Goal: Transaction & Acquisition: Purchase product/service

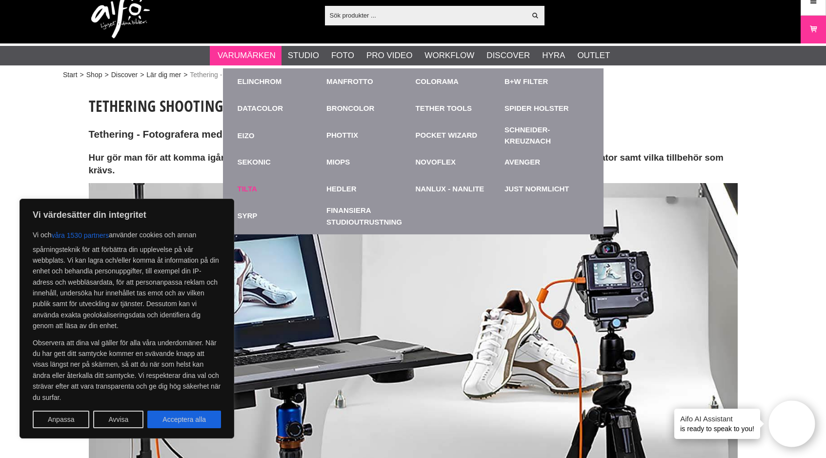
scroll to position [19, 0]
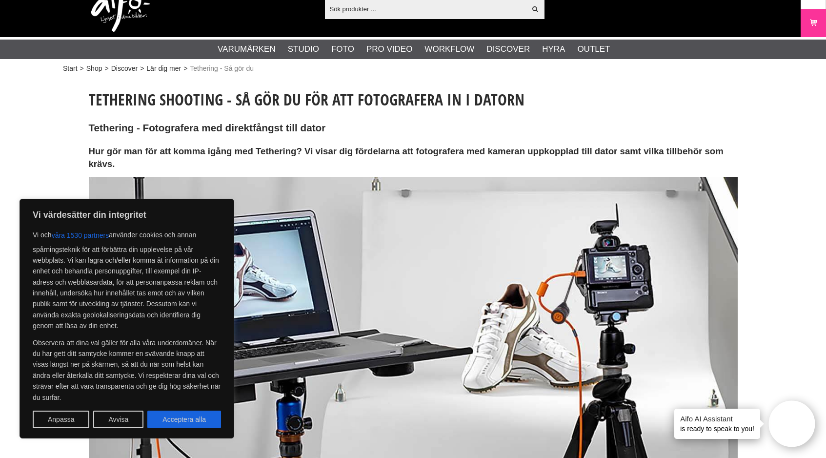
drag, startPoint x: 709, startPoint y: 80, endPoint x: 700, endPoint y: 92, distance: 15.6
click at [201, 421] on button "Acceptera alla" at bounding box center [184, 420] width 74 height 18
checkbox input "true"
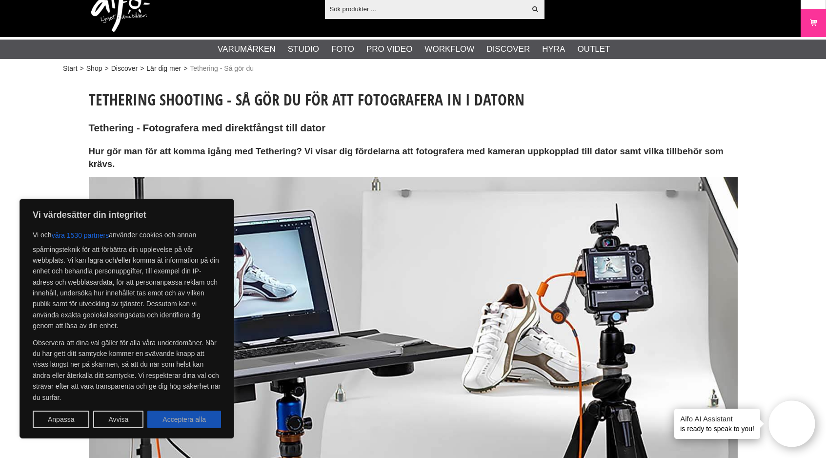
checkbox input "true"
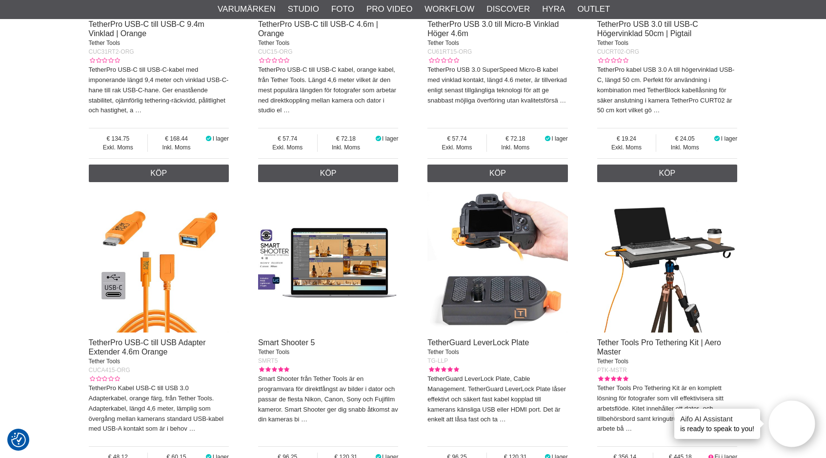
scroll to position [3401, 0]
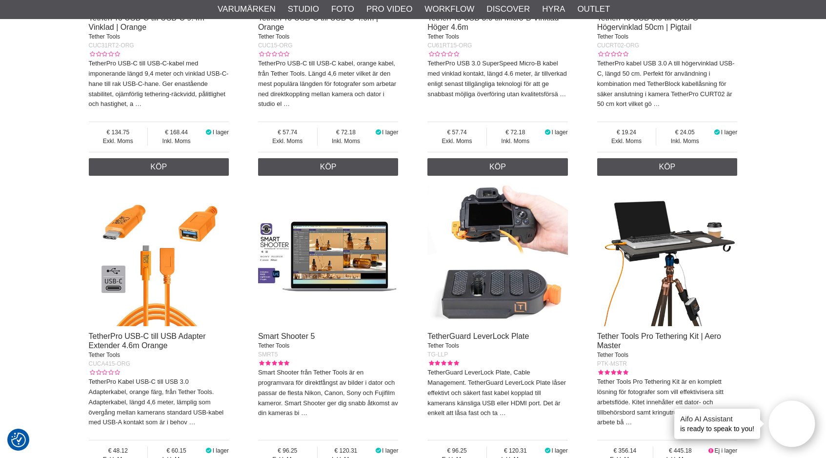
click at [513, 275] on img at bounding box center [498, 256] width 141 height 141
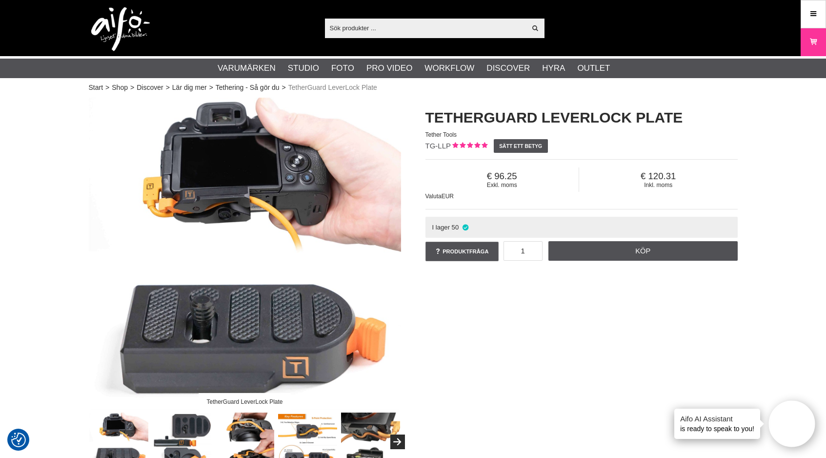
scroll to position [13, 0]
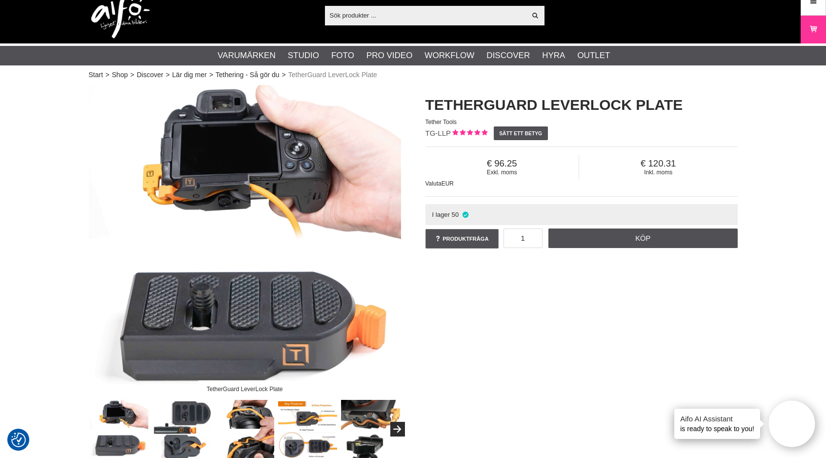
click at [184, 411] on img at bounding box center [181, 429] width 59 height 59
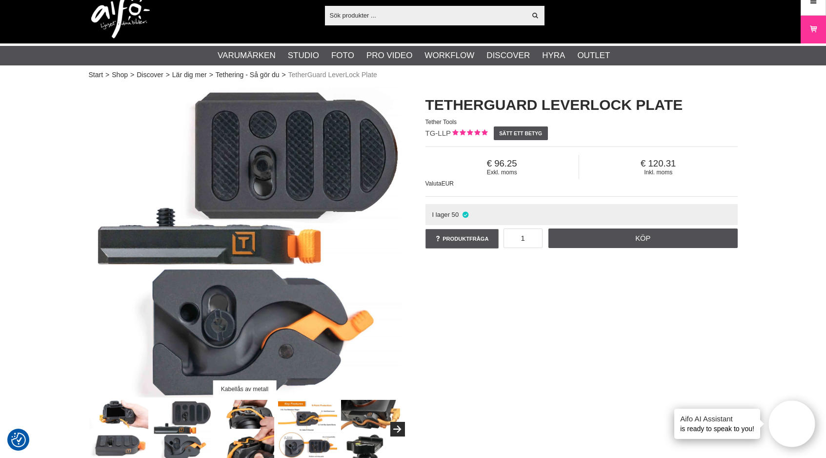
click at [233, 412] on img at bounding box center [244, 429] width 59 height 59
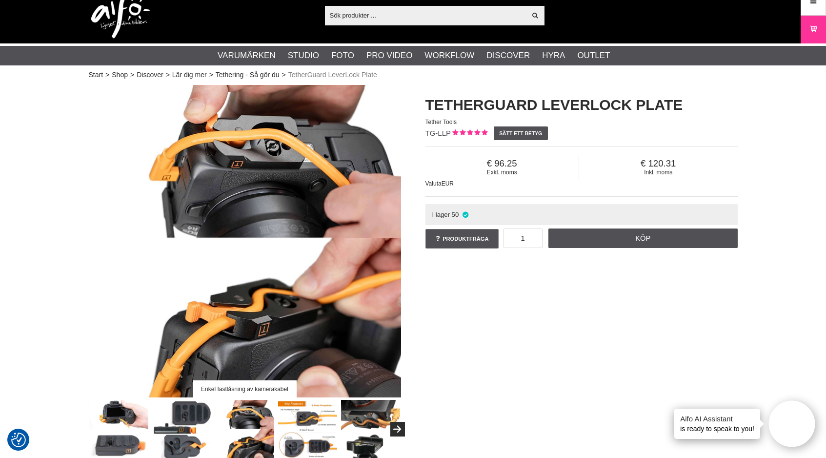
click at [267, 409] on img at bounding box center [244, 429] width 59 height 59
click at [296, 413] on img at bounding box center [307, 429] width 59 height 59
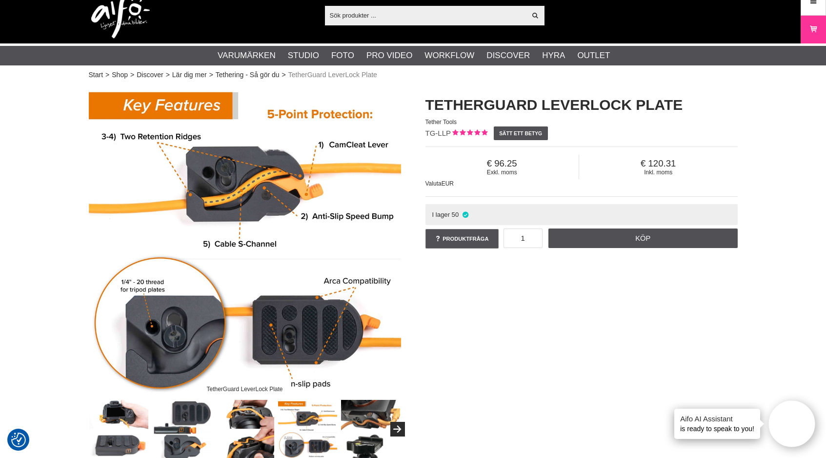
click at [359, 413] on img at bounding box center [370, 429] width 59 height 59
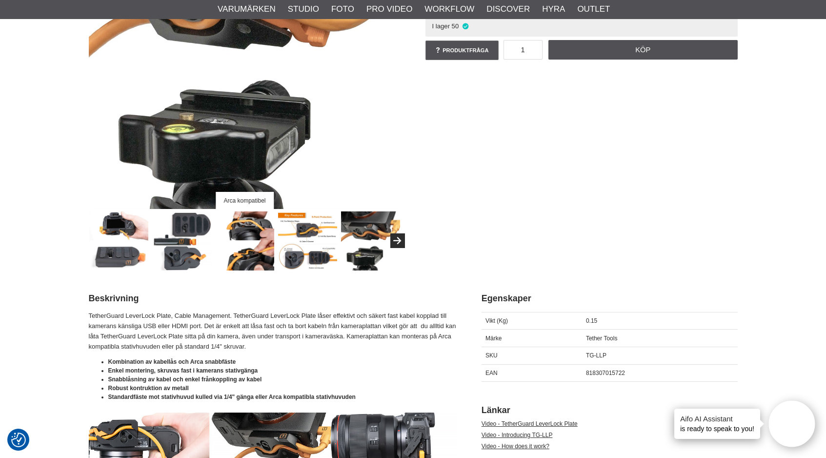
scroll to position [539, 0]
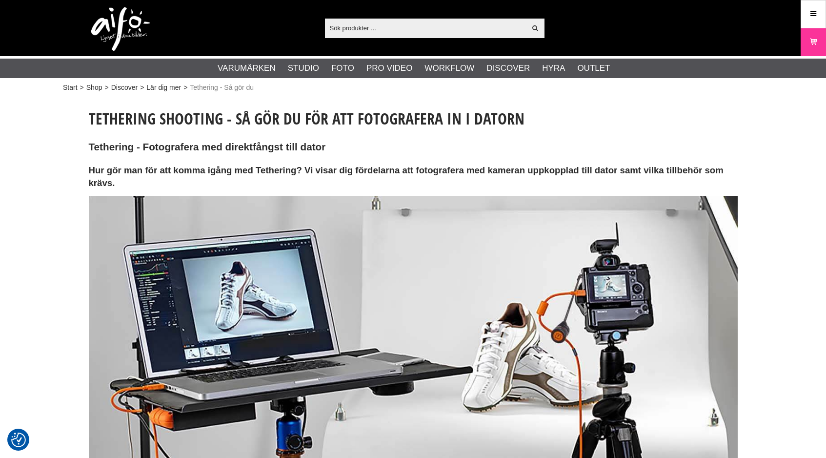
scroll to position [3401, 0]
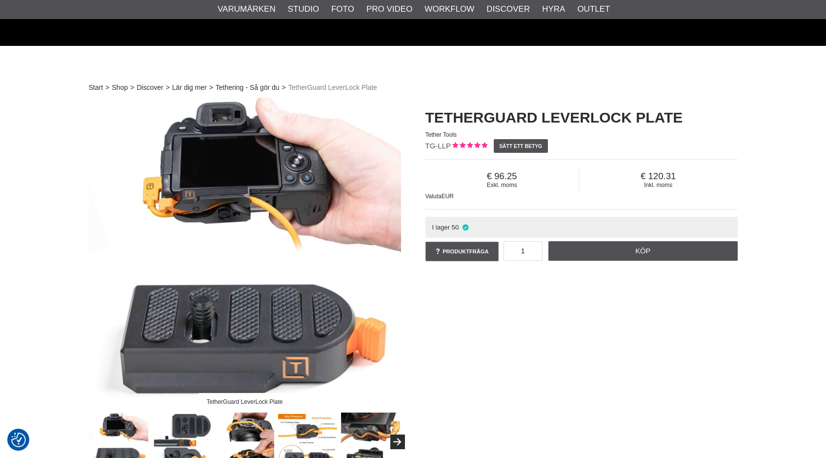
scroll to position [539, 0]
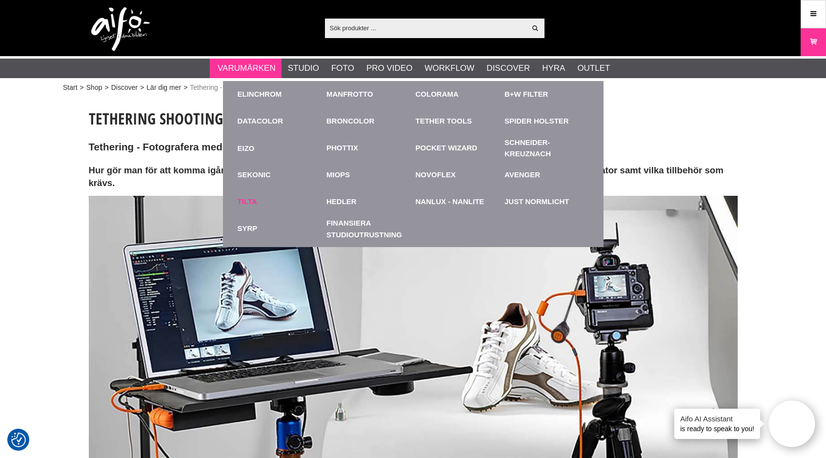
click at [250, 205] on link "TILTA" at bounding box center [248, 201] width 20 height 11
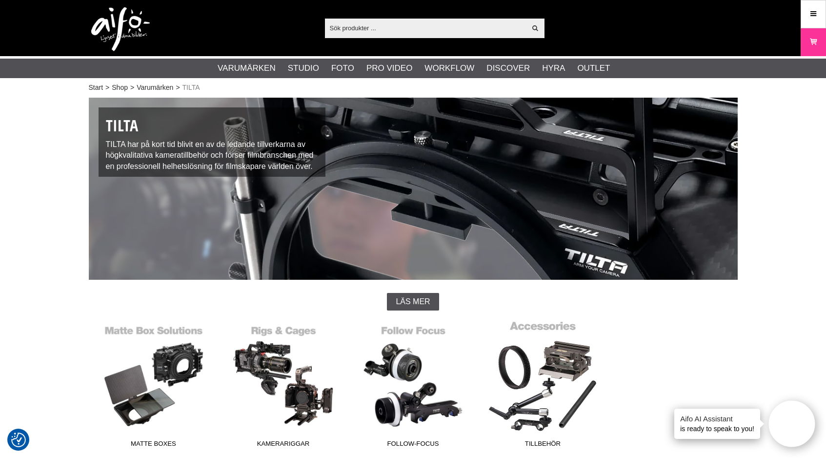
click at [577, 366] on link "Tillbehör" at bounding box center [543, 386] width 130 height 132
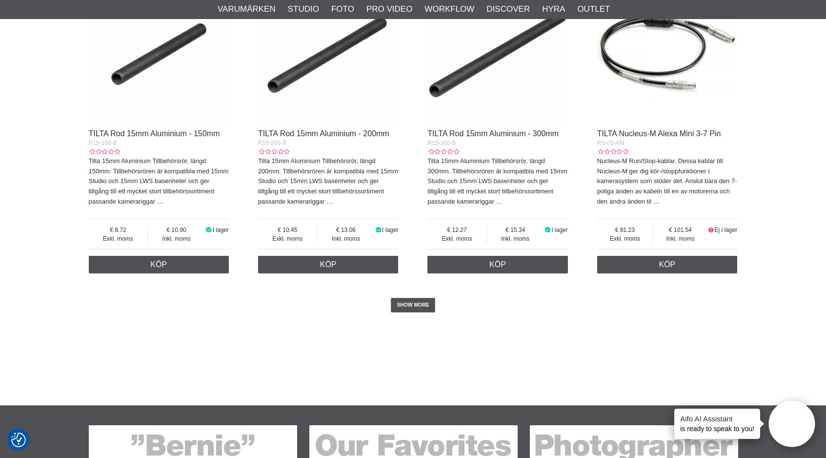
scroll to position [2205, 0]
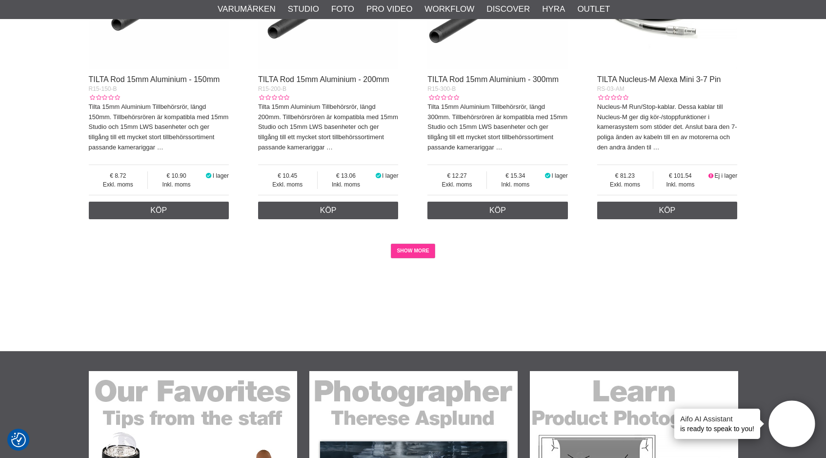
click at [412, 244] on link "SHOW MORE" at bounding box center [413, 251] width 44 height 15
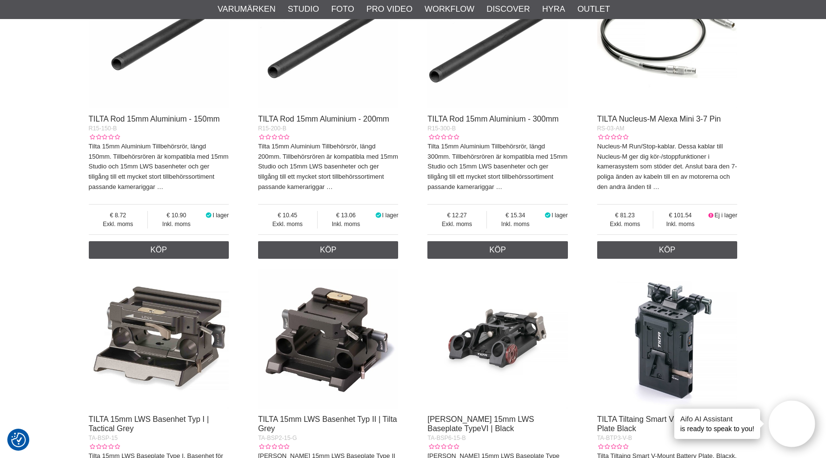
scroll to position [2213, 0]
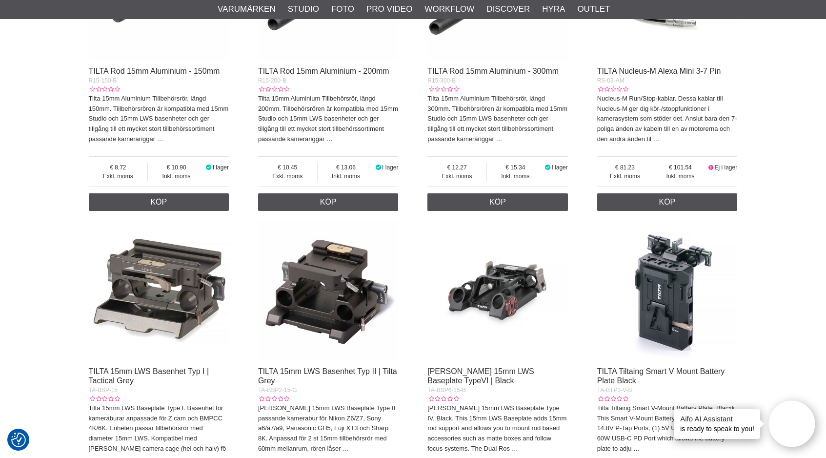
click at [679, 268] on img at bounding box center [668, 291] width 141 height 141
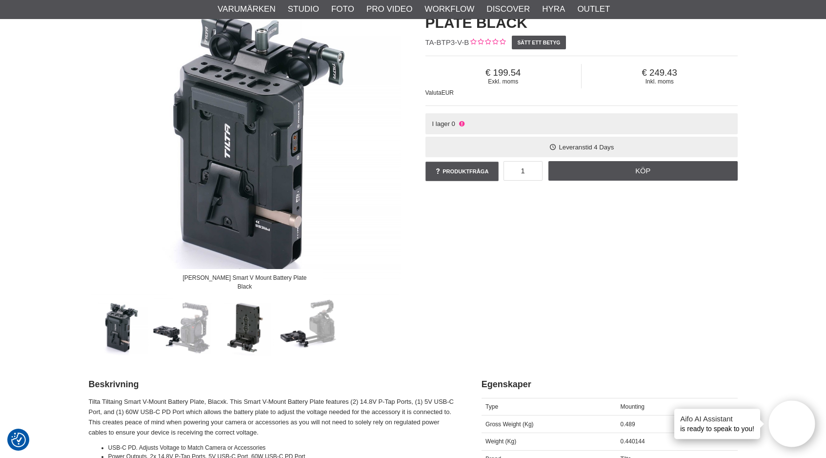
scroll to position [122, 0]
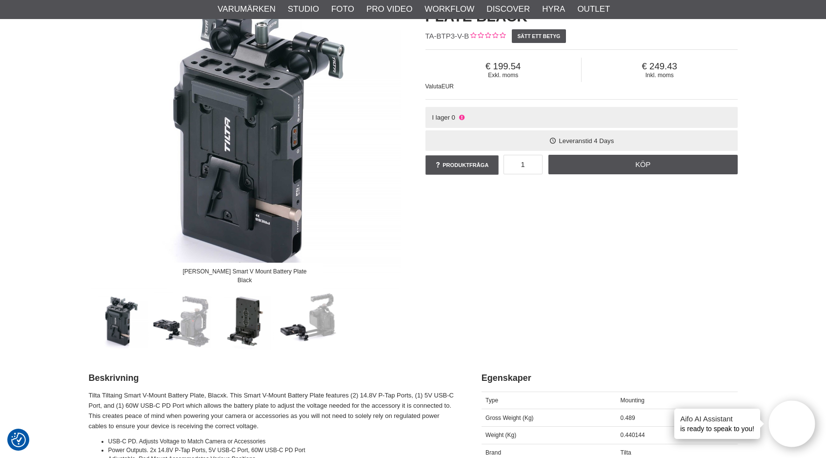
click at [256, 299] on img at bounding box center [244, 320] width 59 height 59
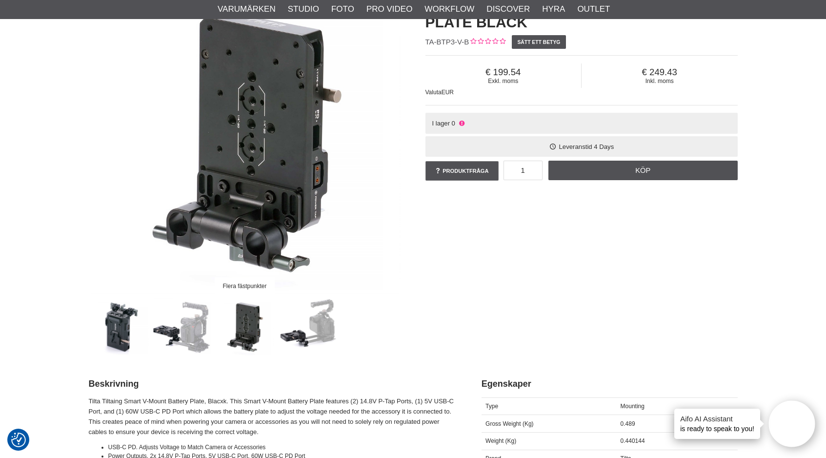
scroll to position [109, 0]
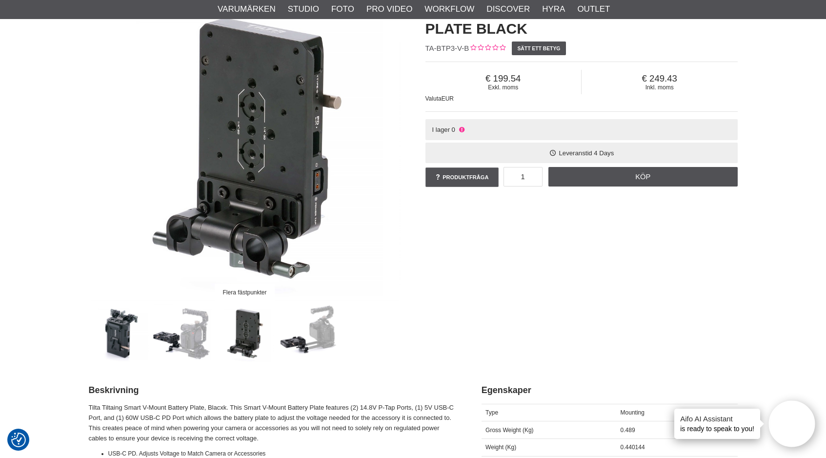
click at [321, 335] on img at bounding box center [307, 332] width 59 height 59
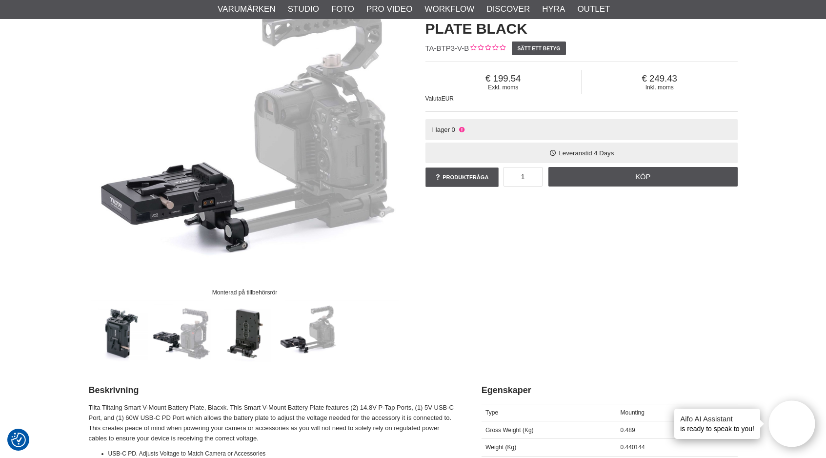
click at [243, 326] on img at bounding box center [244, 332] width 59 height 59
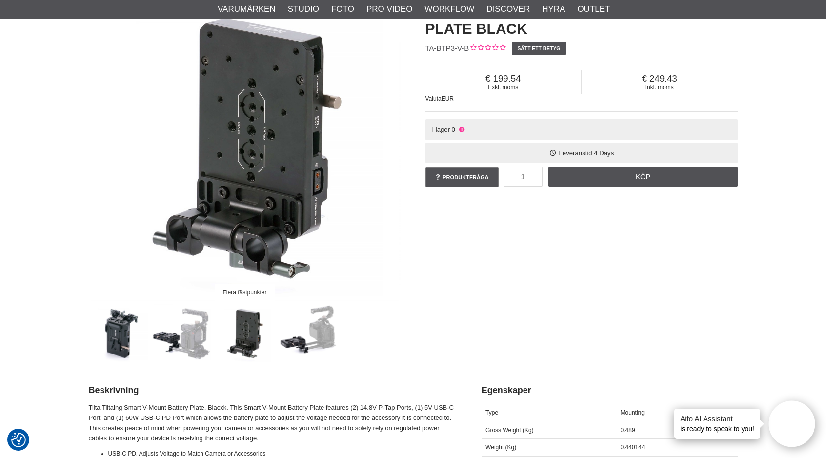
click at [114, 328] on img at bounding box center [118, 332] width 59 height 59
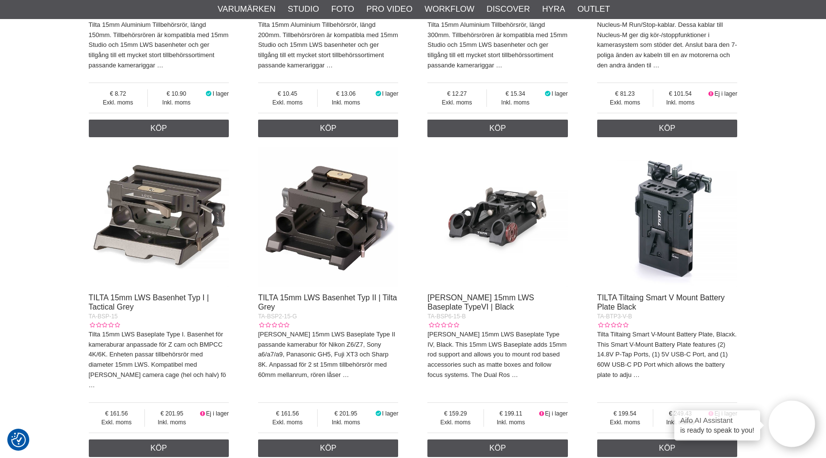
scroll to position [2341, 0]
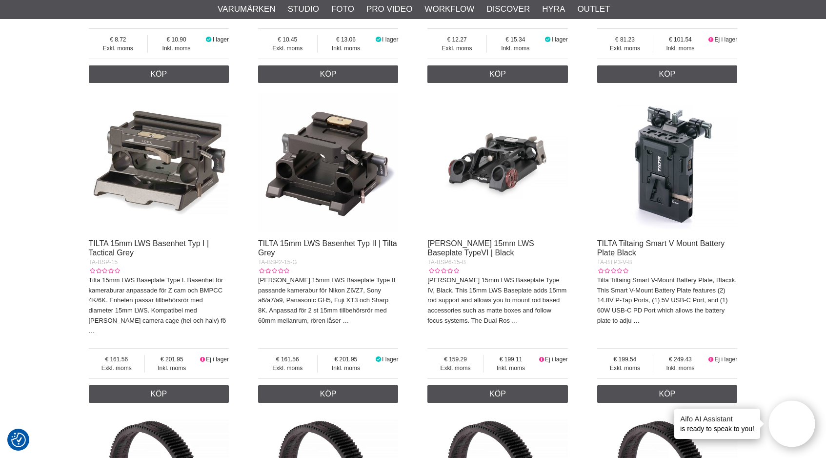
click at [335, 100] on img at bounding box center [328, 163] width 141 height 141
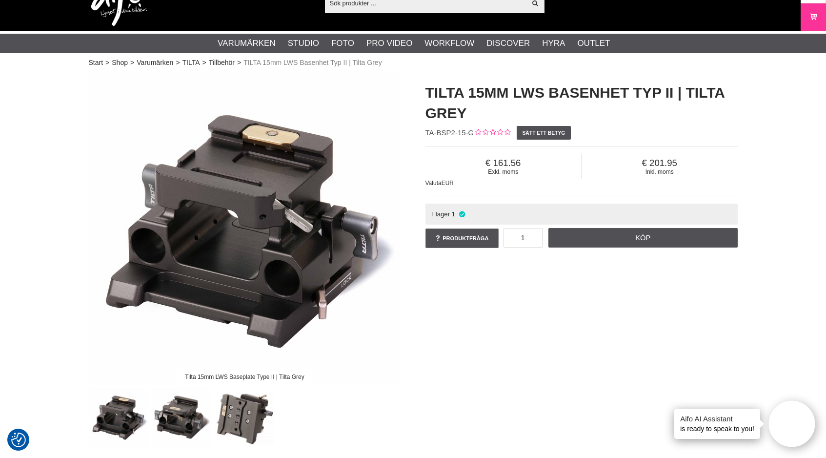
scroll to position [31, 0]
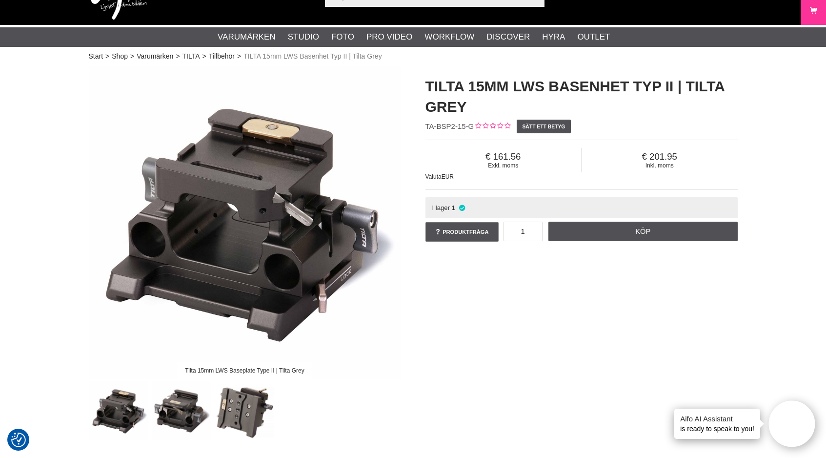
click at [240, 393] on img at bounding box center [244, 410] width 59 height 59
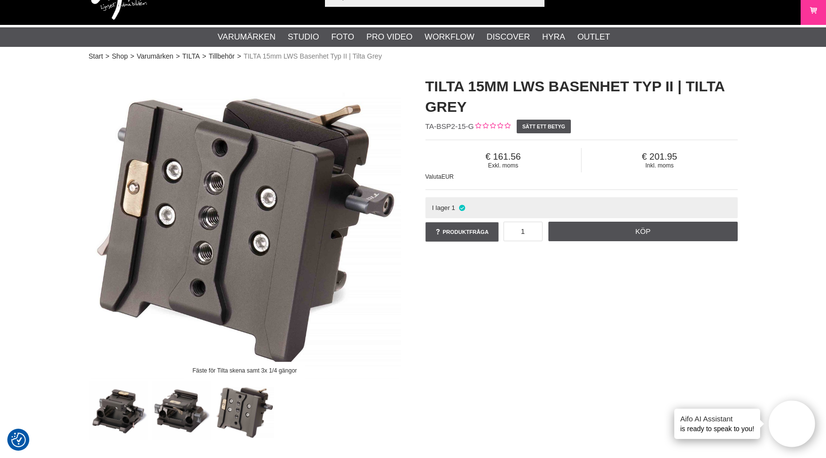
click at [176, 405] on img at bounding box center [181, 410] width 59 height 59
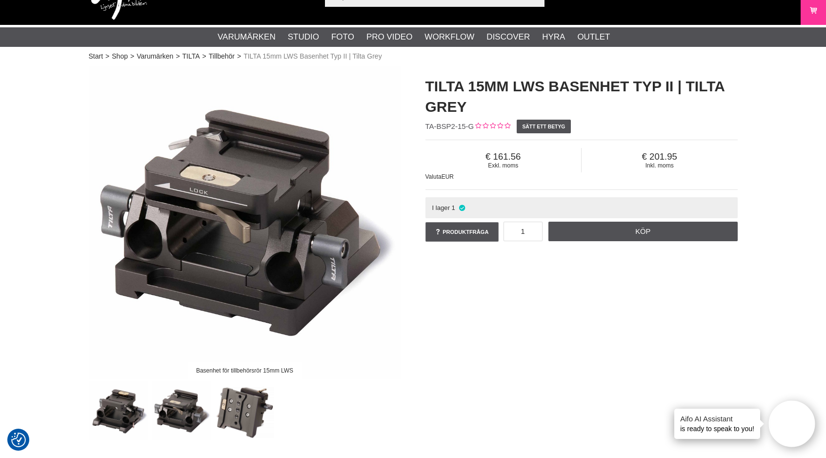
click at [120, 411] on img at bounding box center [118, 410] width 59 height 59
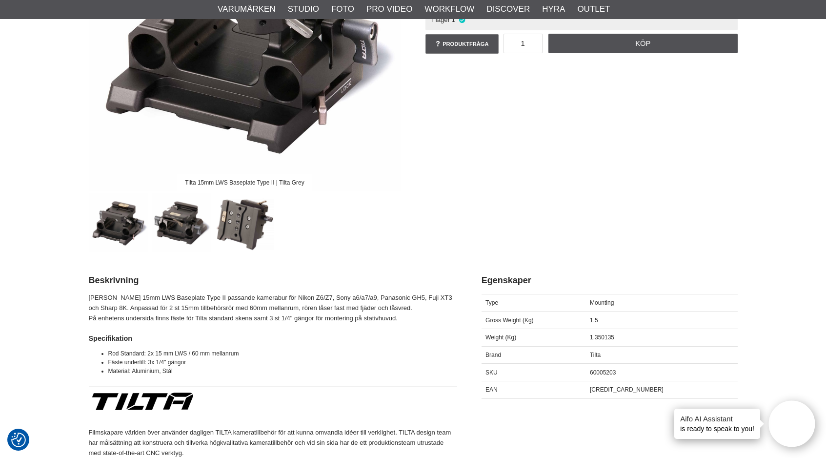
scroll to position [232, 0]
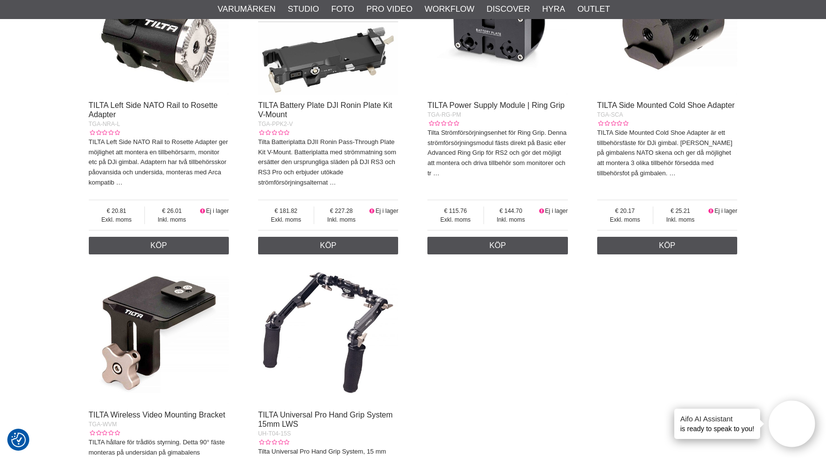
scroll to position [4662, 0]
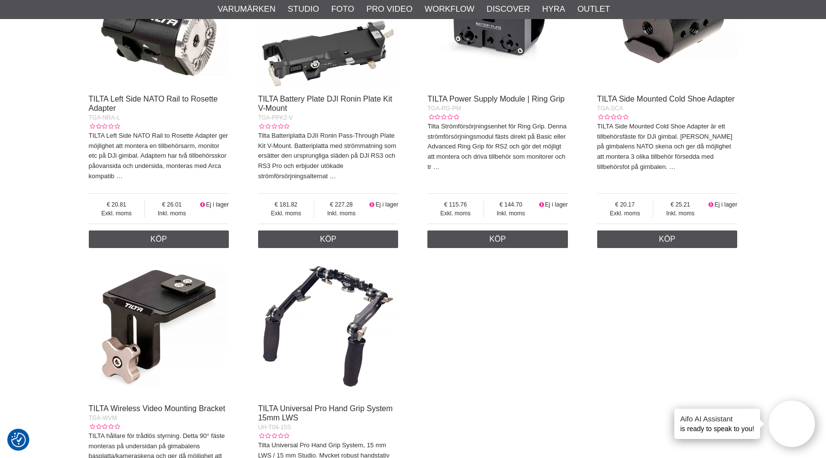
click at [364, 314] on img at bounding box center [328, 328] width 141 height 141
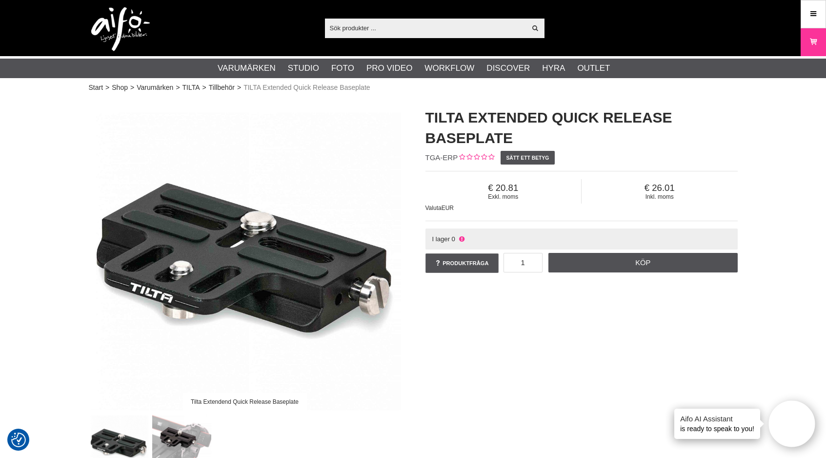
scroll to position [6, 0]
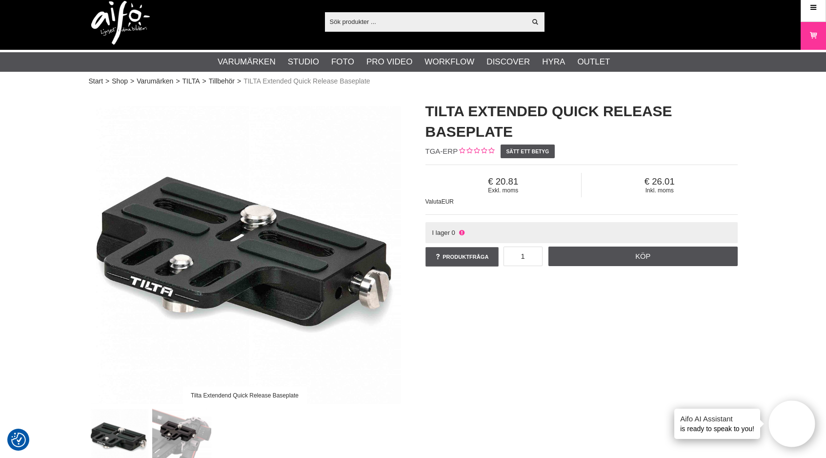
click at [183, 431] on img at bounding box center [181, 435] width 59 height 59
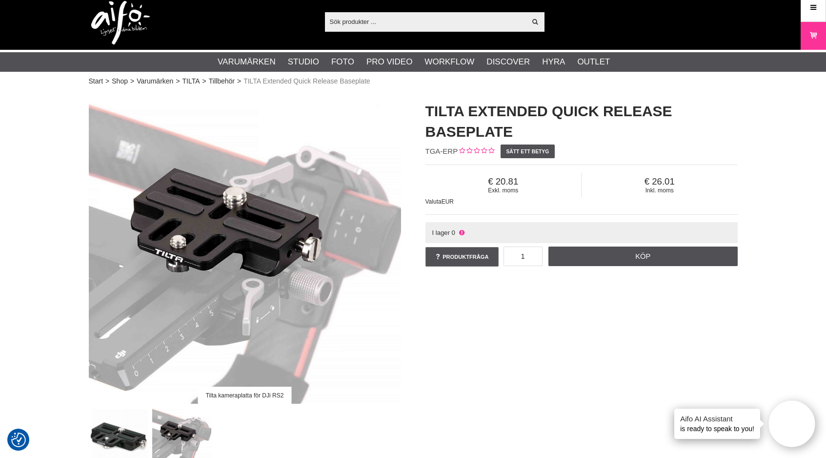
scroll to position [13, 0]
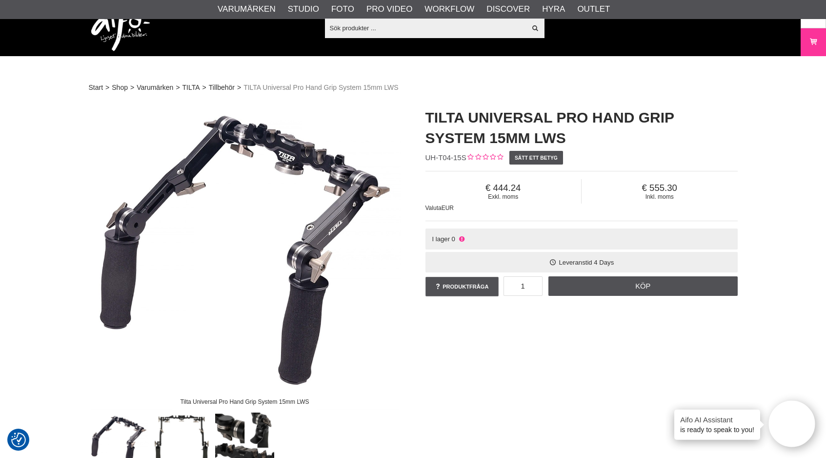
scroll to position [82, 0]
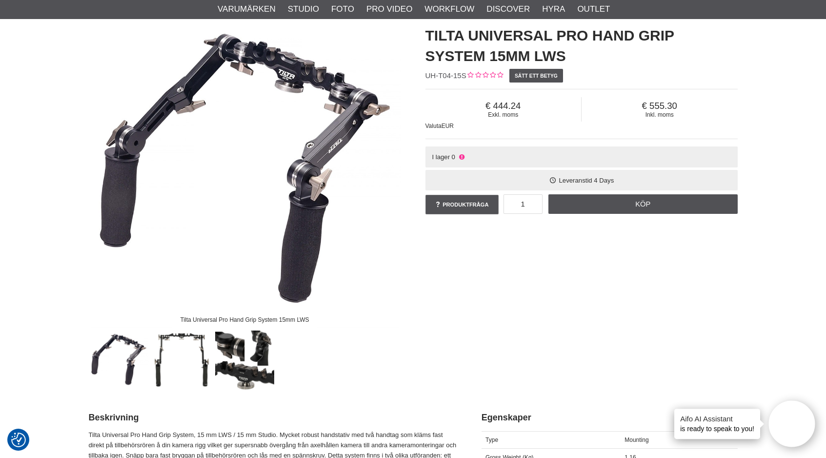
click at [263, 355] on img at bounding box center [244, 359] width 59 height 59
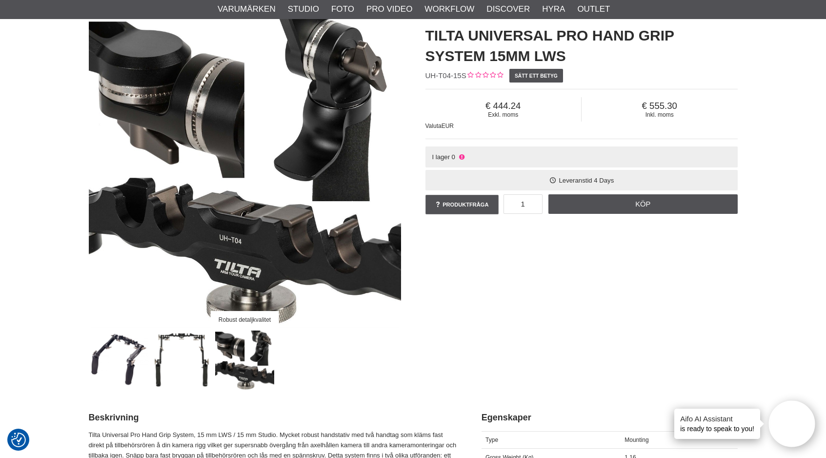
click at [111, 364] on img at bounding box center [118, 359] width 59 height 59
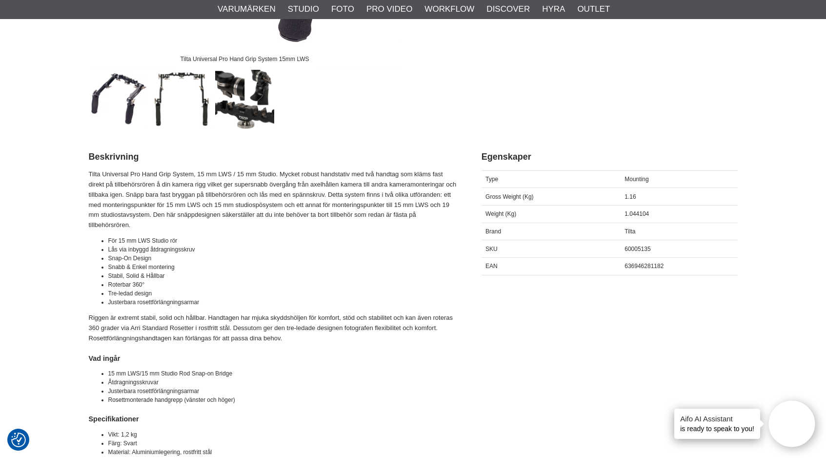
scroll to position [410, 0]
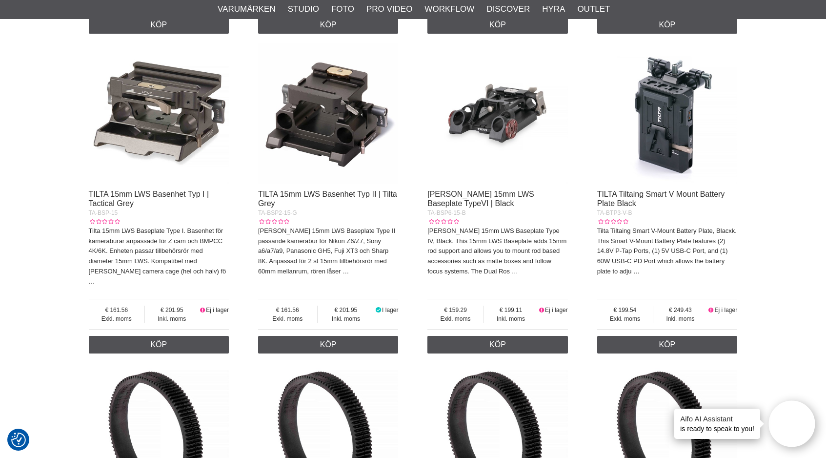
scroll to position [2369, 0]
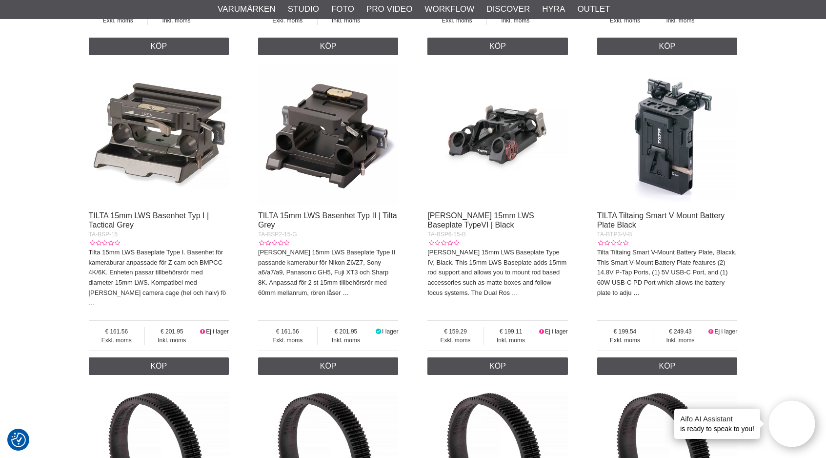
click at [513, 143] on img at bounding box center [498, 135] width 141 height 141
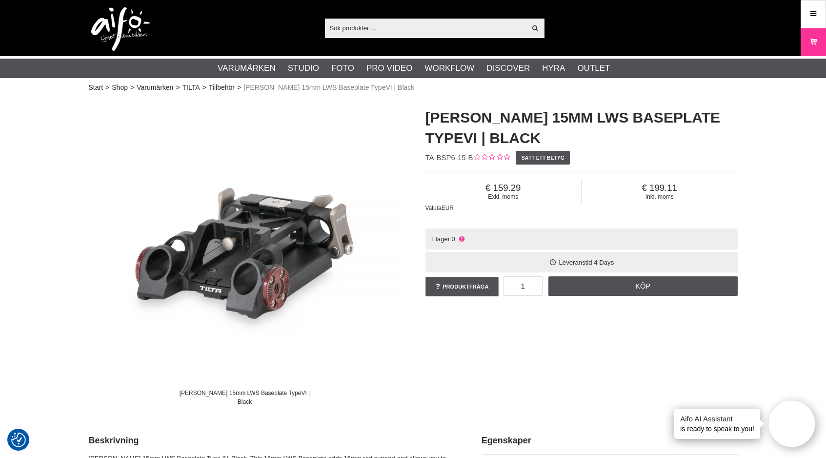
click at [293, 289] on img at bounding box center [245, 254] width 312 height 312
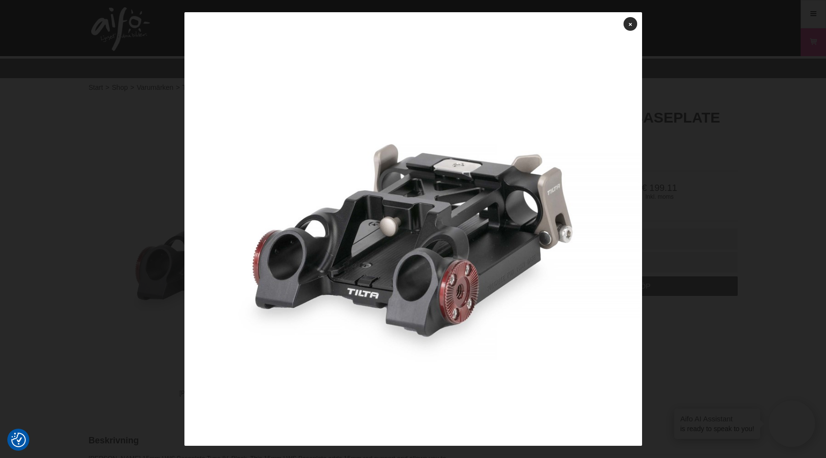
click at [708, 302] on div at bounding box center [413, 229] width 826 height 458
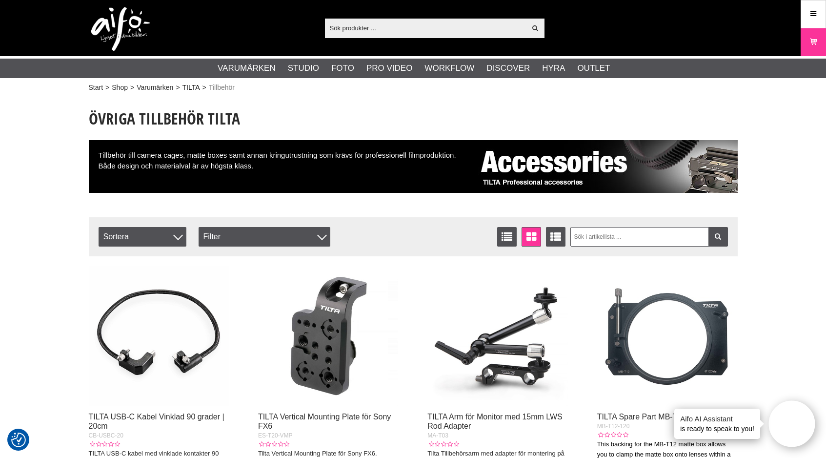
click at [191, 82] on link "TILTA" at bounding box center [192, 87] width 18 height 10
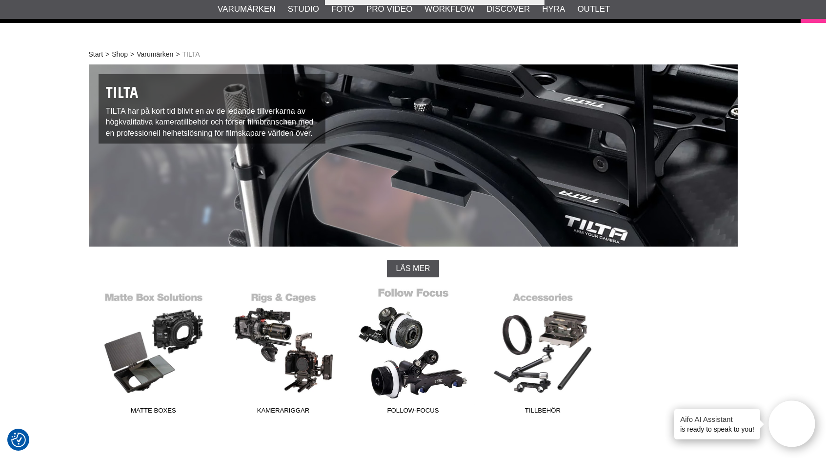
scroll to position [57, 0]
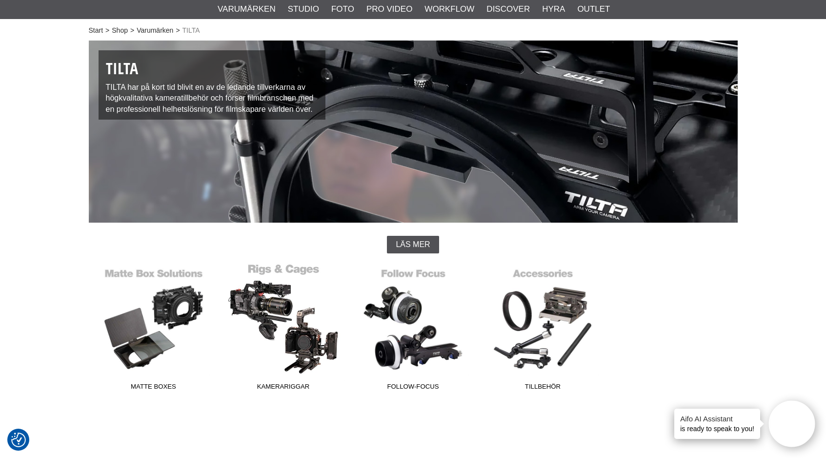
click at [317, 323] on link "Kamerariggar" at bounding box center [284, 329] width 130 height 132
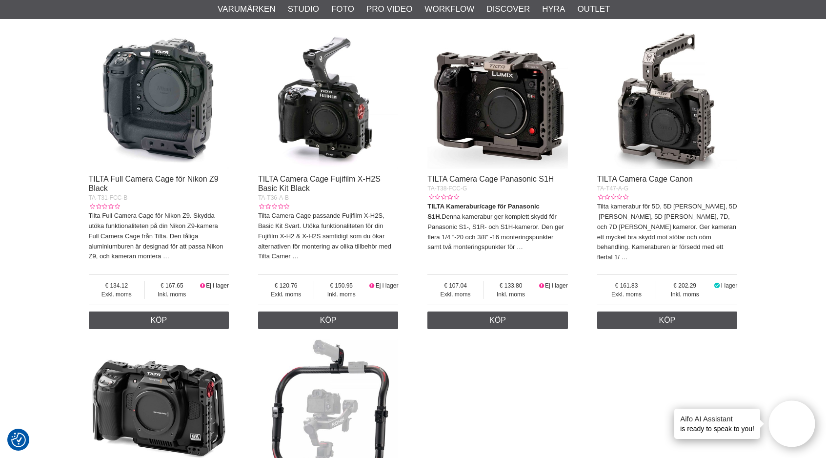
scroll to position [1836, 0]
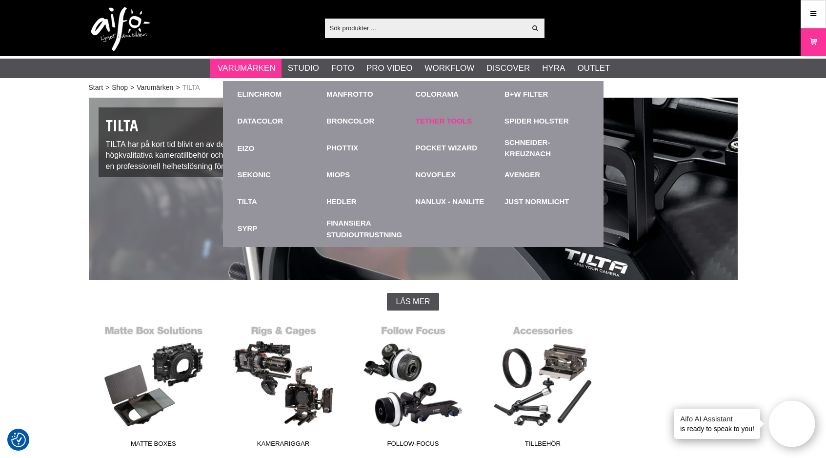
click at [453, 118] on link "Tether Tools" at bounding box center [444, 121] width 57 height 11
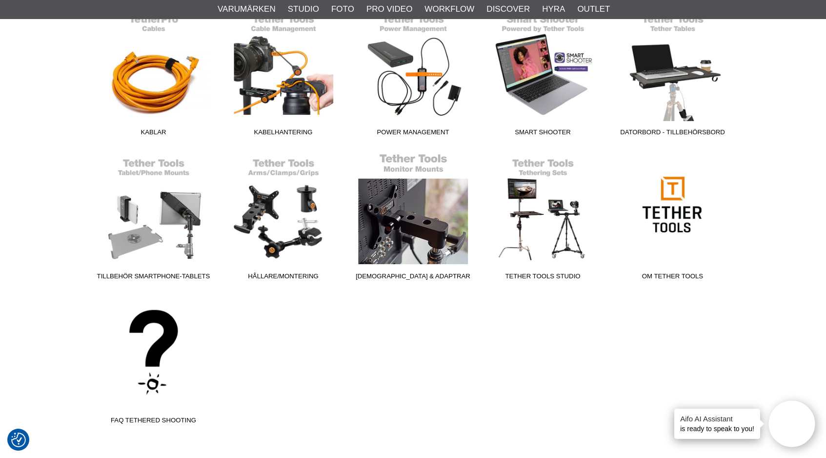
scroll to position [318, 0]
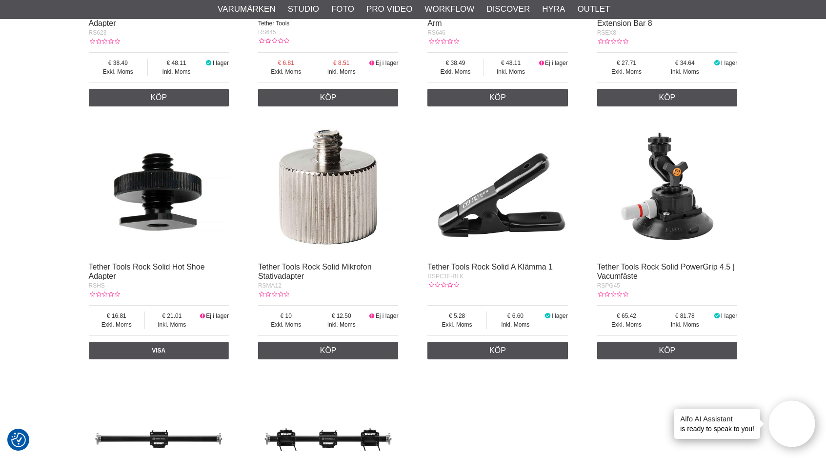
scroll to position [1645, 0]
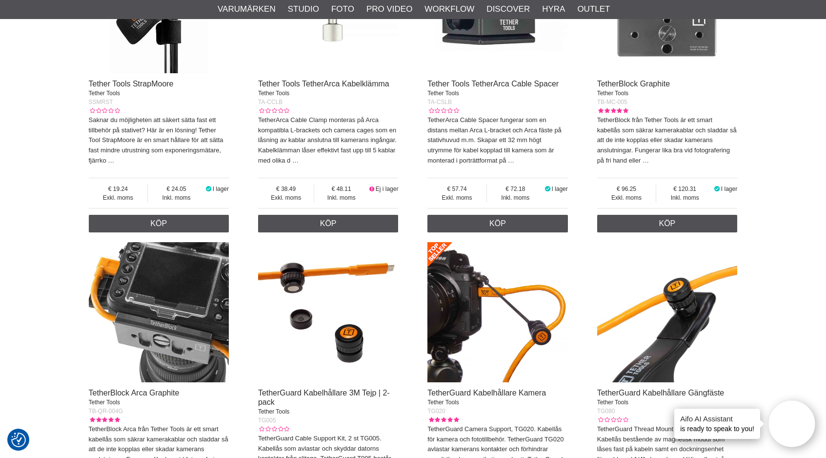
scroll to position [877, 0]
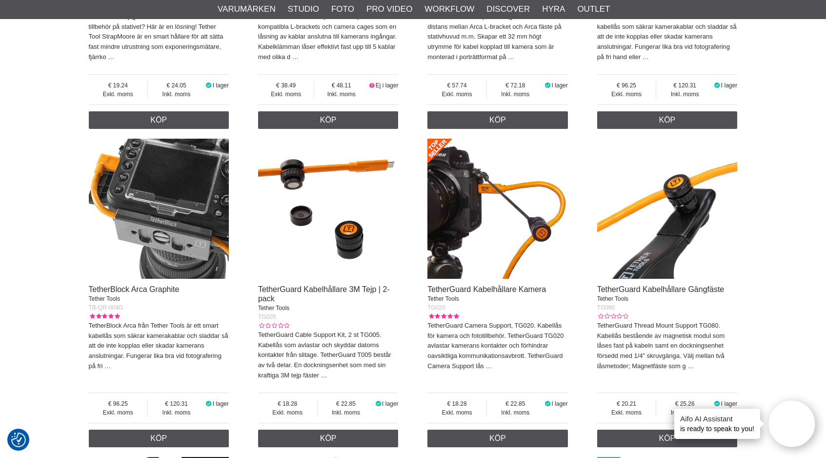
click at [149, 209] on img at bounding box center [159, 209] width 141 height 141
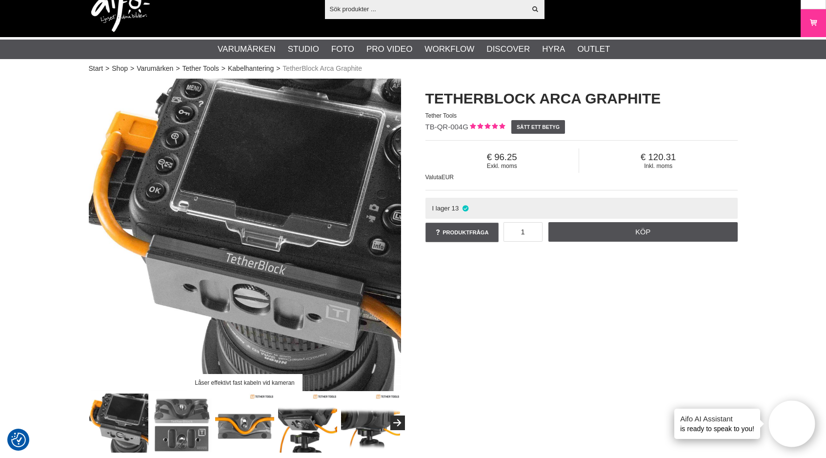
scroll to position [32, 0]
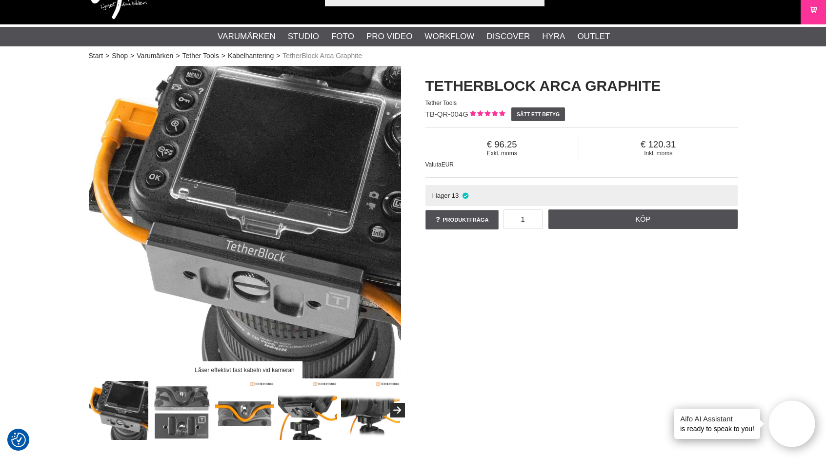
click at [183, 403] on img at bounding box center [181, 410] width 59 height 59
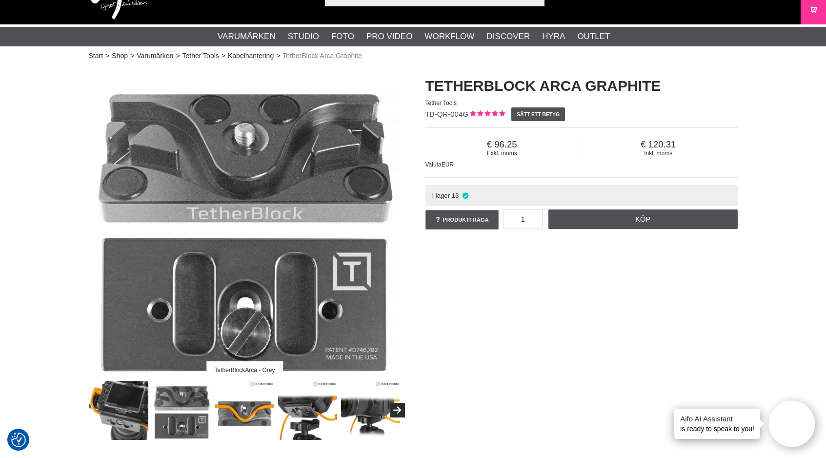
click at [180, 421] on img at bounding box center [181, 410] width 59 height 59
click at [251, 405] on img at bounding box center [244, 410] width 59 height 59
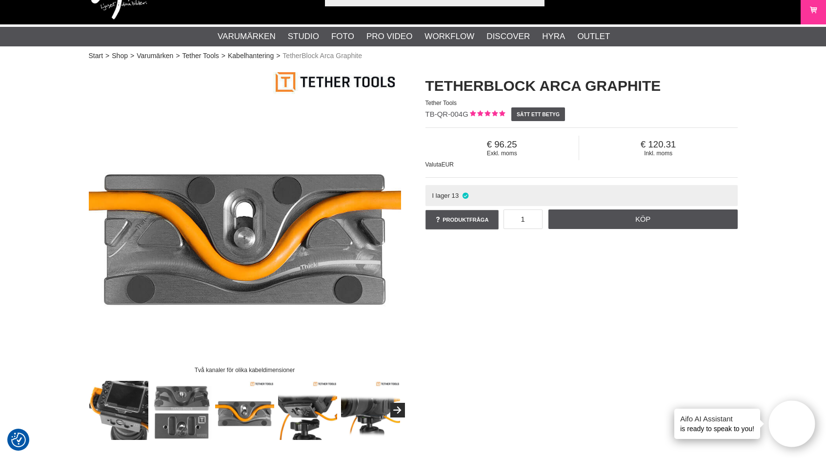
click at [299, 408] on img at bounding box center [307, 410] width 59 height 59
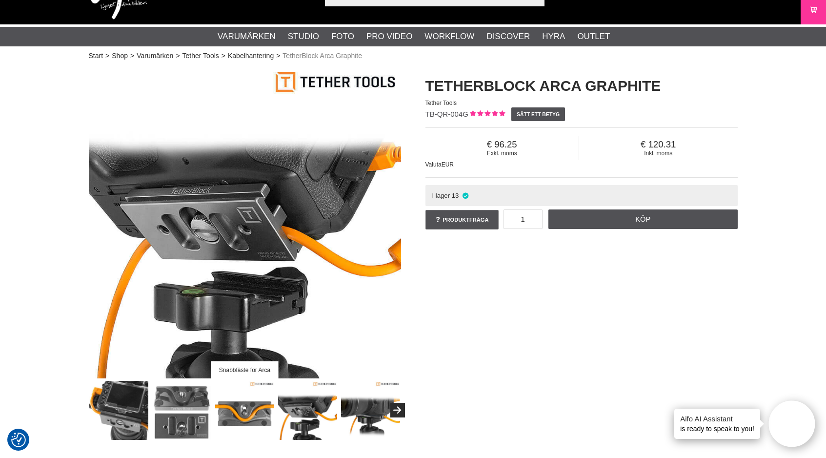
click at [363, 408] on img at bounding box center [370, 410] width 59 height 59
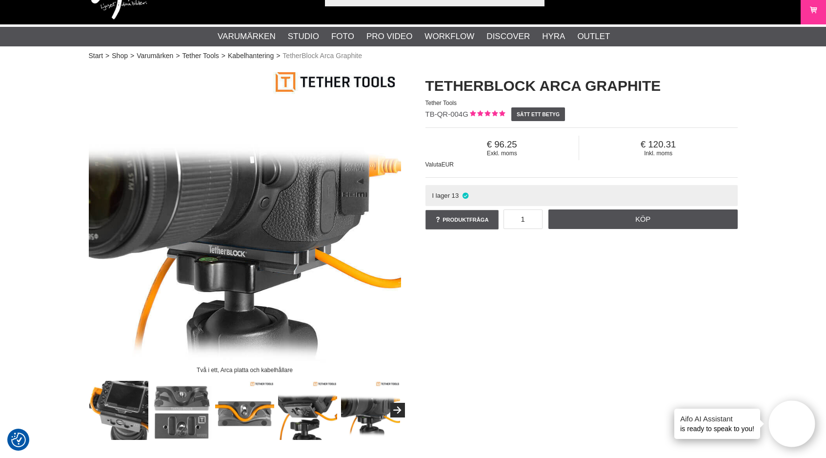
click at [365, 410] on img at bounding box center [370, 410] width 59 height 59
click at [134, 412] on img at bounding box center [118, 410] width 59 height 59
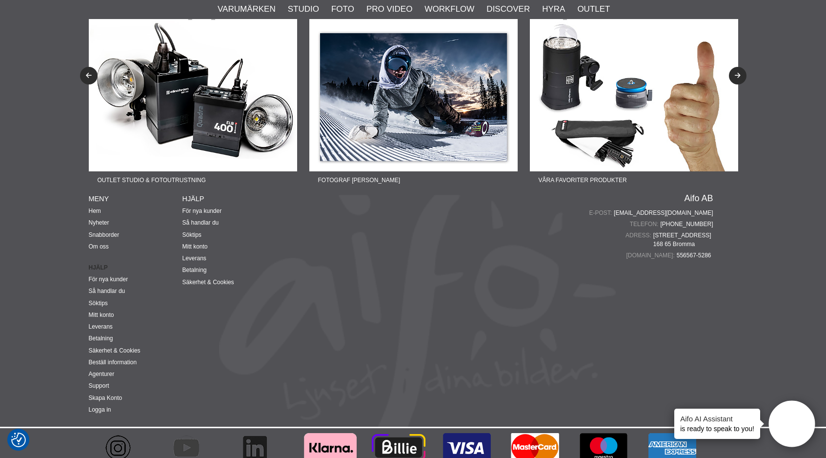
scroll to position [0, 0]
